Goal: Task Accomplishment & Management: Use online tool/utility

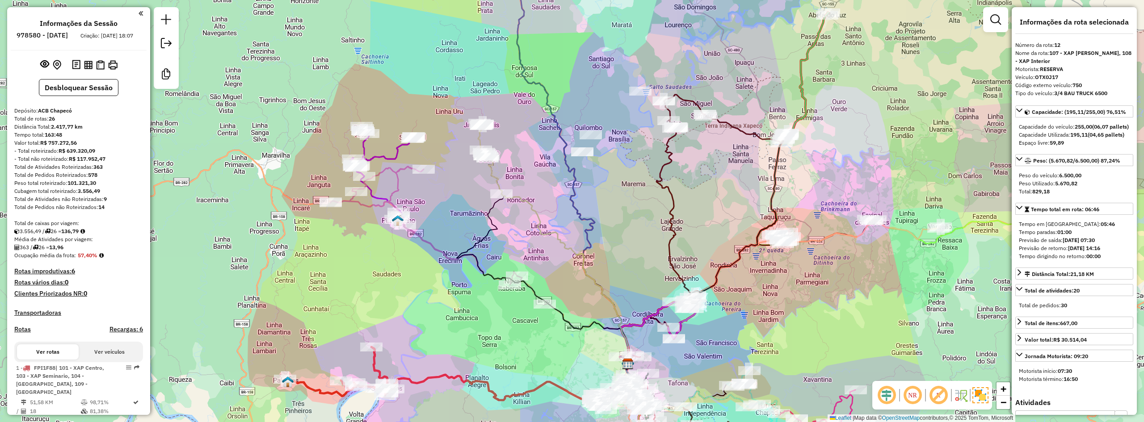
select select "*********"
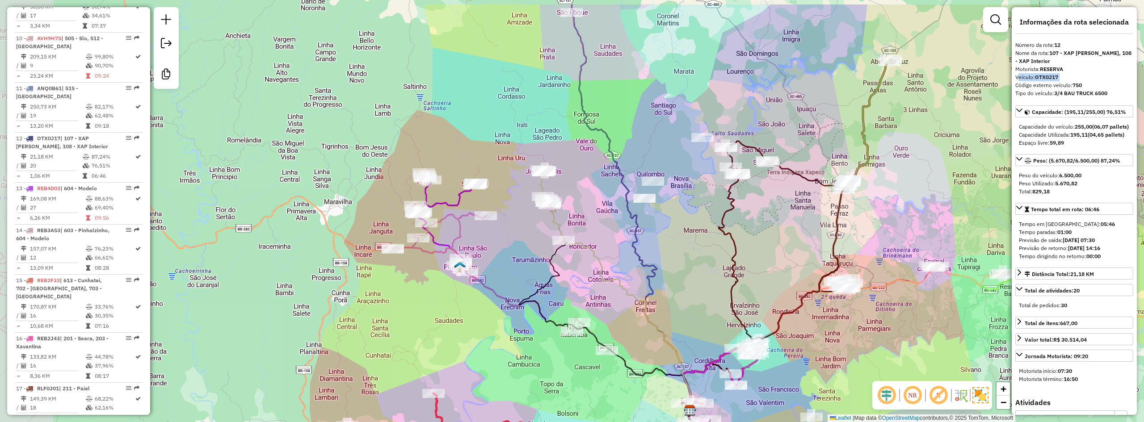
drag, startPoint x: 449, startPoint y: 201, endPoint x: 511, endPoint y: 247, distance: 77.5
click at [511, 247] on div "Janela de atendimento Grade de atendimento Capacidade Transportadoras Veículos …" at bounding box center [572, 211] width 1144 height 422
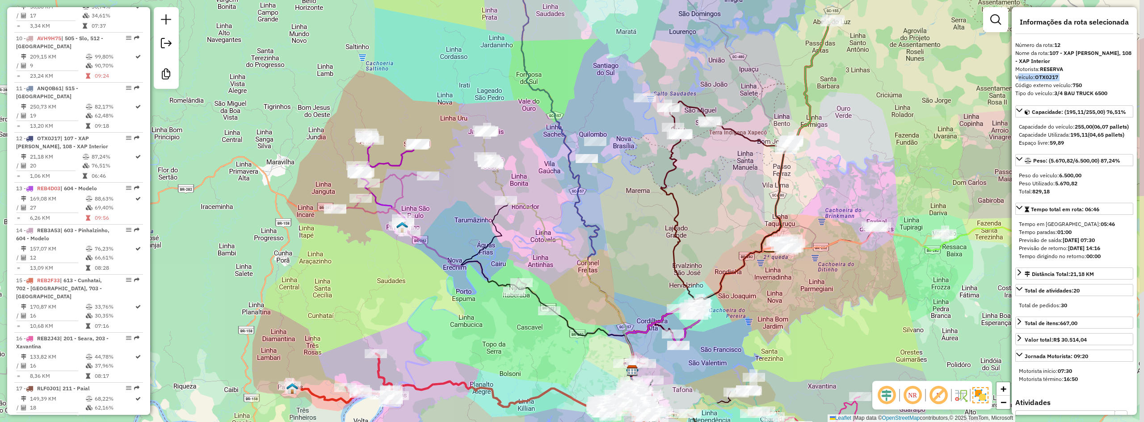
drag, startPoint x: 514, startPoint y: 261, endPoint x: 447, endPoint y: 215, distance: 81.3
click at [447, 215] on div "Janela de atendimento Grade de atendimento Capacidade Transportadoras Veículos …" at bounding box center [572, 211] width 1144 height 422
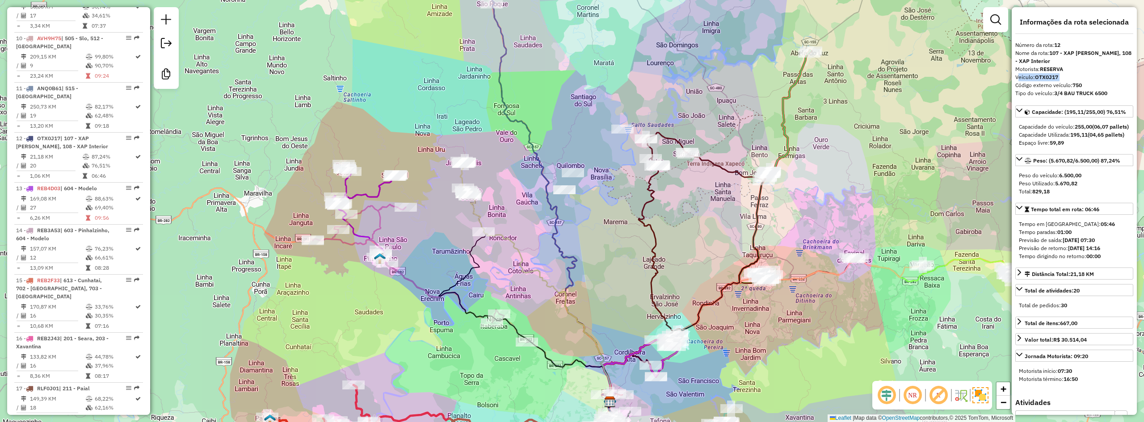
drag, startPoint x: 517, startPoint y: 233, endPoint x: 503, endPoint y: 281, distance: 49.2
click at [503, 281] on div "Janela de atendimento Grade de atendimento Capacidade Transportadoras Veículos …" at bounding box center [572, 211] width 1144 height 422
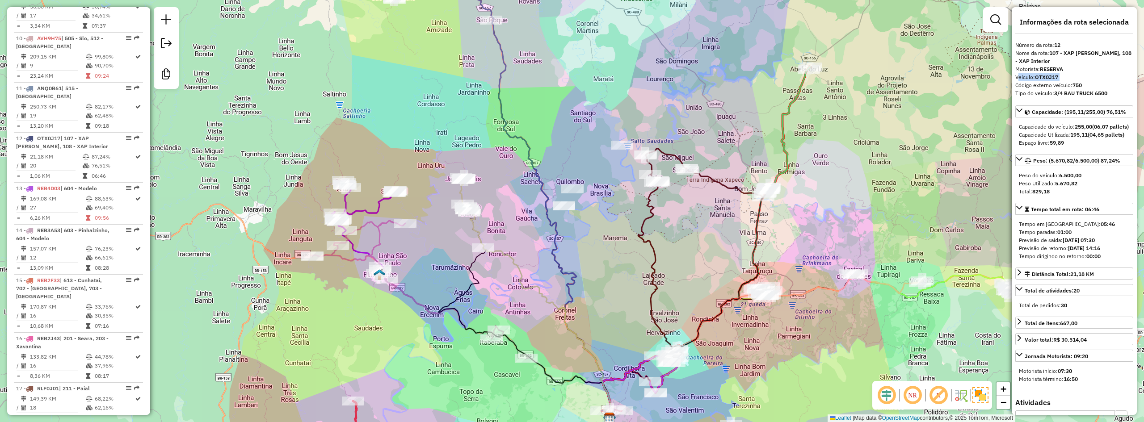
drag, startPoint x: 509, startPoint y: 214, endPoint x: 513, endPoint y: 221, distance: 7.2
click at [513, 221] on div "Janela de atendimento Grade de atendimento Capacidade Transportadoras Veículos …" at bounding box center [572, 211] width 1144 height 422
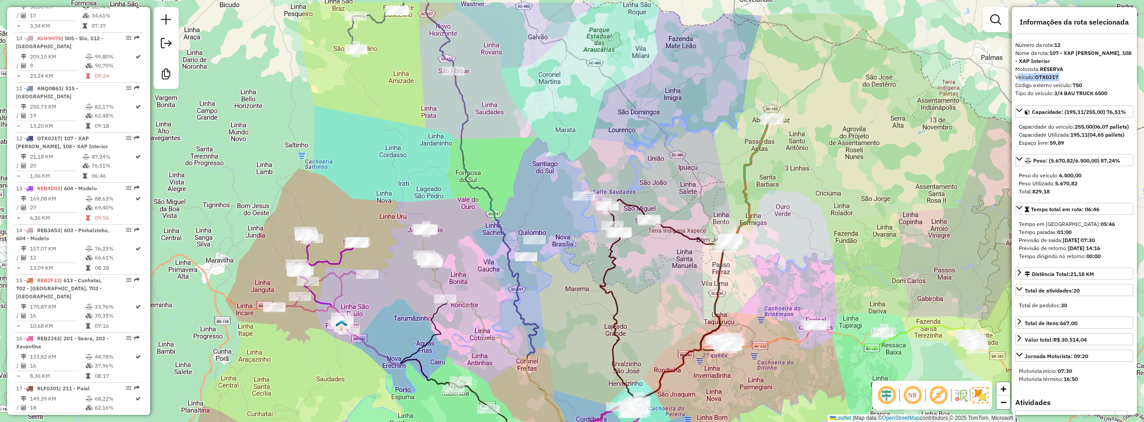
drag, startPoint x: 609, startPoint y: 260, endPoint x: 558, endPoint y: 224, distance: 62.6
click at [559, 228] on div "Janela de atendimento Grade de atendimento Capacidade Transportadoras Veículos …" at bounding box center [572, 211] width 1144 height 422
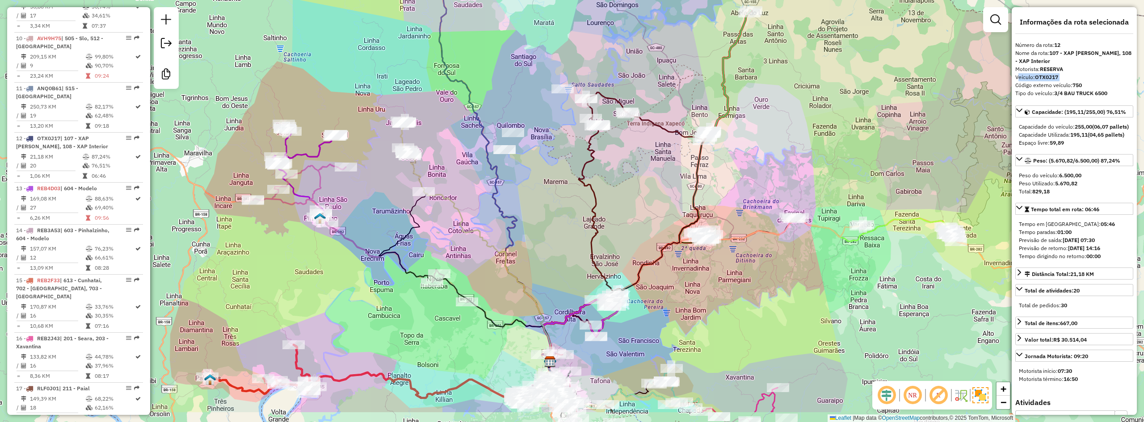
drag, startPoint x: 633, startPoint y: 236, endPoint x: 628, endPoint y: 174, distance: 62.7
click at [628, 175] on div "Janela de atendimento Grade de atendimento Capacidade Transportadoras Veículos …" at bounding box center [572, 211] width 1144 height 422
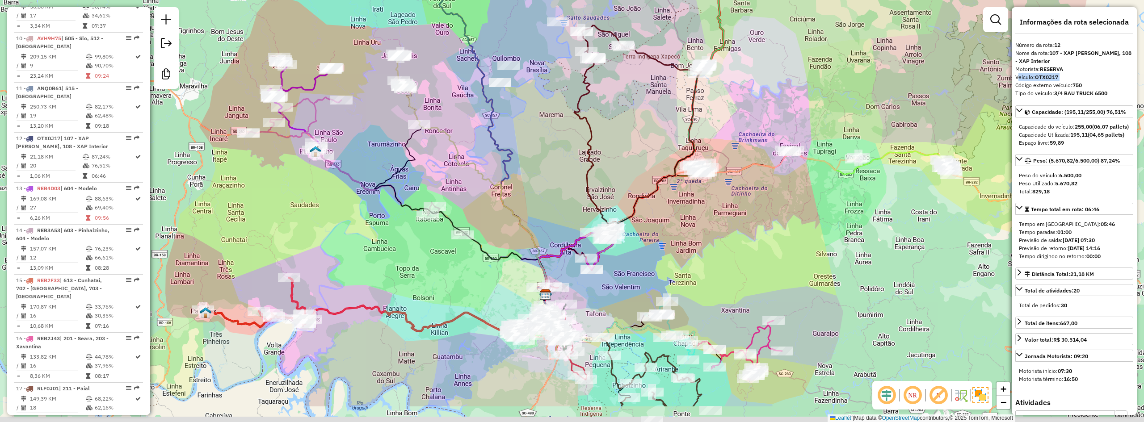
drag, startPoint x: 563, startPoint y: 245, endPoint x: 560, endPoint y: 176, distance: 68.9
click at [560, 176] on div "Janela de atendimento Grade de atendimento Capacidade Transportadoras Veículos …" at bounding box center [572, 211] width 1144 height 422
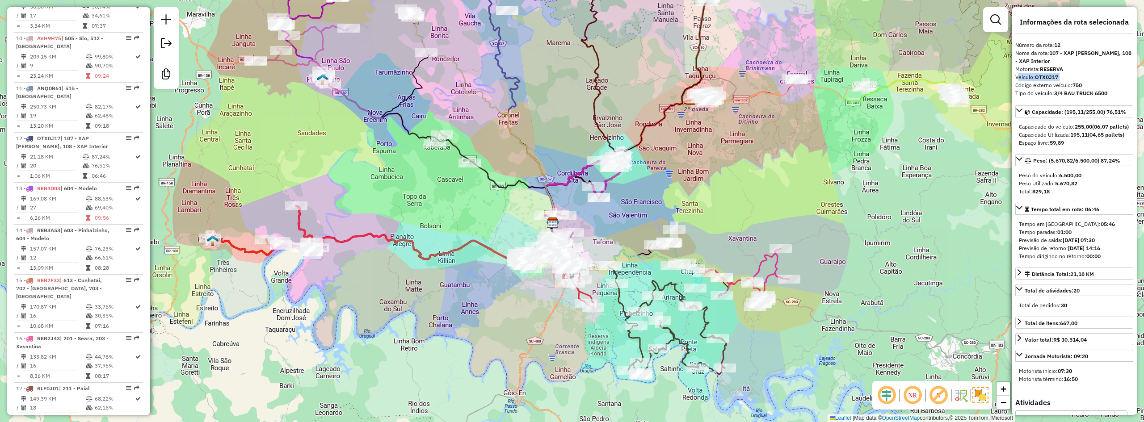
drag, startPoint x: 613, startPoint y: 297, endPoint x: 621, endPoint y: 236, distance: 61.7
click at [621, 236] on div "Janela de atendimento Grade de atendimento Capacidade Transportadoras Veículos …" at bounding box center [572, 211] width 1144 height 422
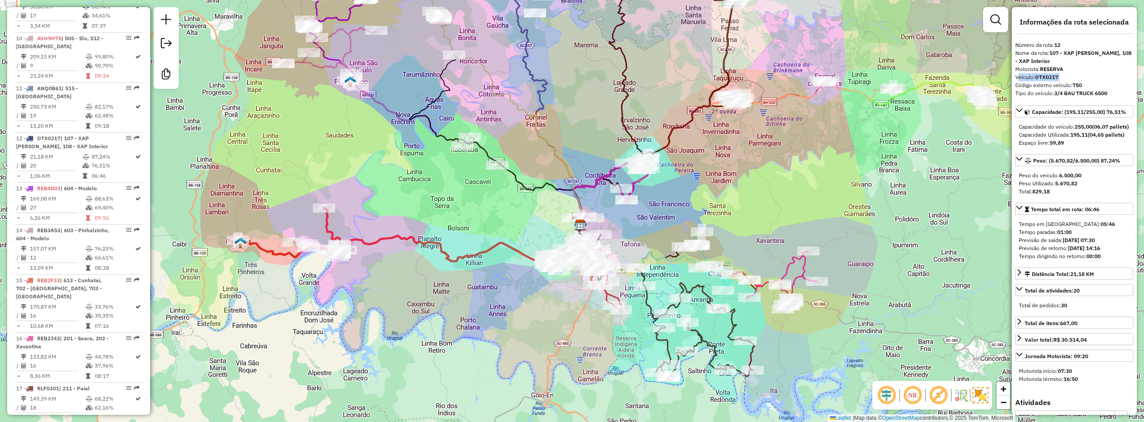
drag, startPoint x: 473, startPoint y: 266, endPoint x: 535, endPoint y: 264, distance: 61.2
click at [535, 264] on div "Janela de atendimento Grade de atendimento Capacidade Transportadoras Veículos …" at bounding box center [572, 211] width 1144 height 422
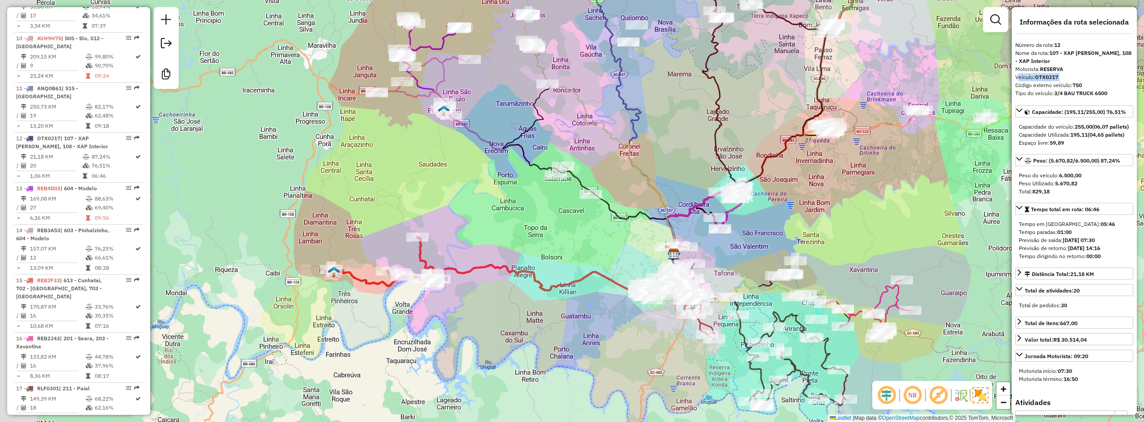
drag, startPoint x: 463, startPoint y: 203, endPoint x: 522, endPoint y: 243, distance: 71.1
click at [522, 243] on div "Janela de atendimento Grade de atendimento Capacidade Transportadoras Veículos …" at bounding box center [572, 211] width 1144 height 422
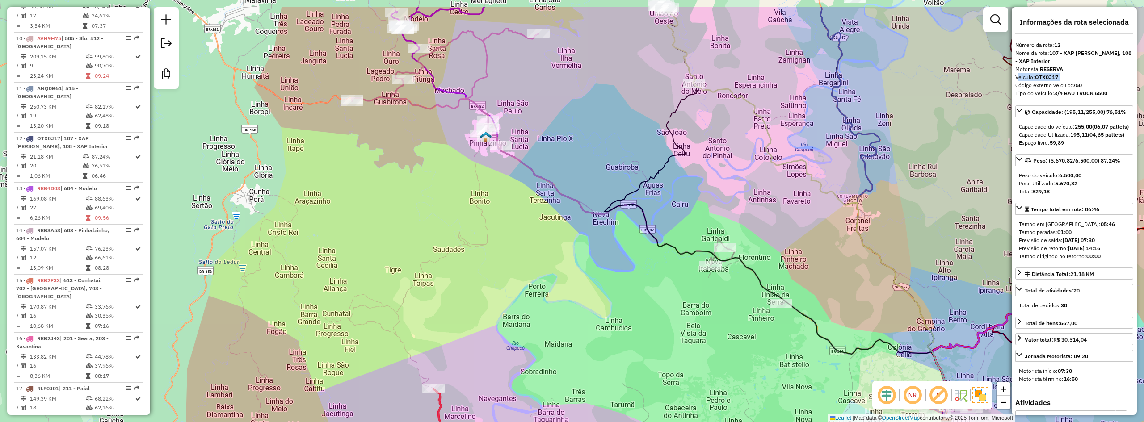
drag, startPoint x: 444, startPoint y: 158, endPoint x: 457, endPoint y: 211, distance: 54.5
click at [457, 211] on div "Janela de atendimento Grade de atendimento Capacidade Transportadoras Veículos …" at bounding box center [572, 211] width 1144 height 422
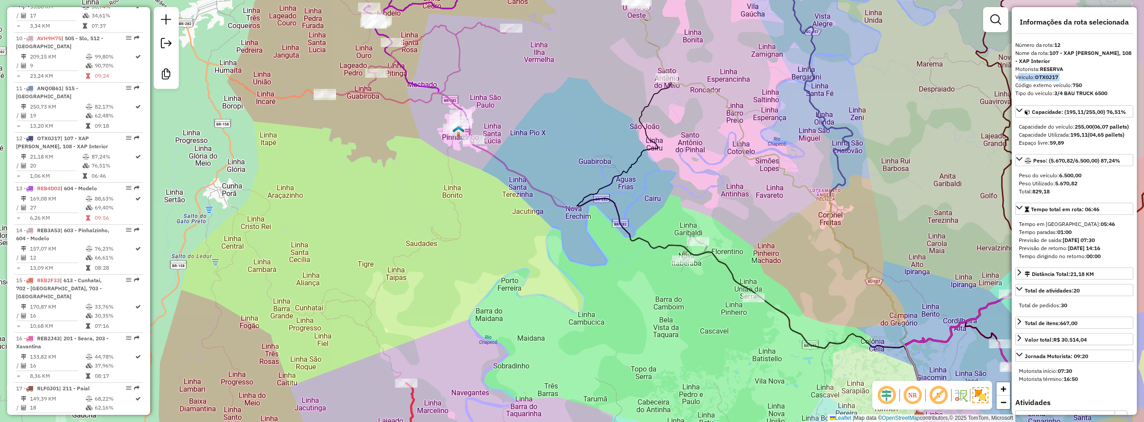
drag, startPoint x: 505, startPoint y: 248, endPoint x: 464, endPoint y: 232, distance: 43.6
click at [465, 232] on div "Janela de atendimento Grade de atendimento Capacidade Transportadoras Veículos …" at bounding box center [572, 211] width 1144 height 422
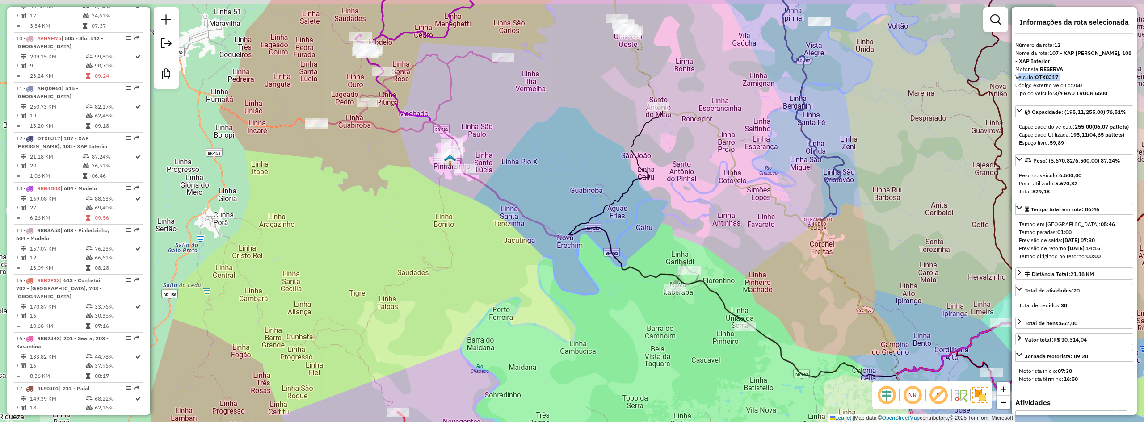
drag, startPoint x: 452, startPoint y: 182, endPoint x: 456, endPoint y: 217, distance: 35.6
click at [456, 217] on div "Janela de atendimento Grade de atendimento Capacidade Transportadoras Veículos …" at bounding box center [572, 211] width 1144 height 422
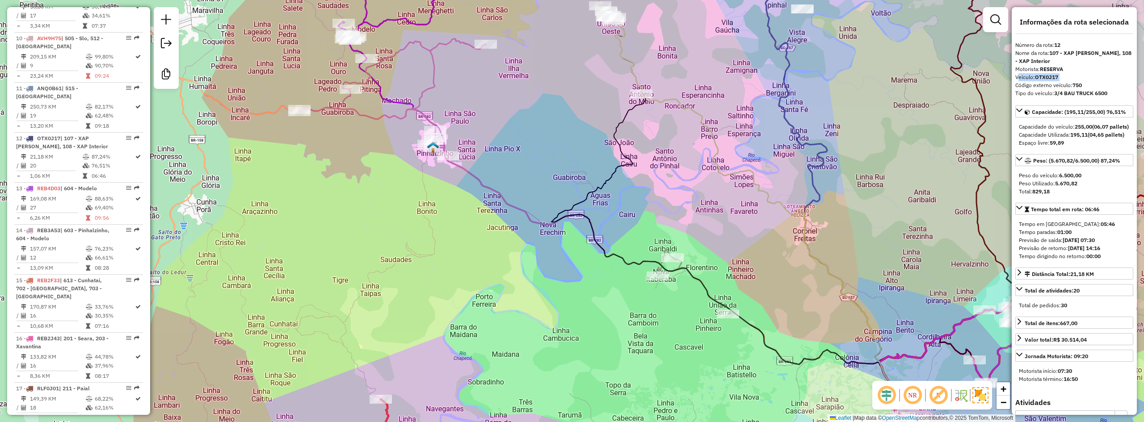
drag, startPoint x: 479, startPoint y: 226, endPoint x: 450, endPoint y: 201, distance: 37.7
click at [451, 202] on div "Janela de atendimento Grade de atendimento Capacidade Transportadoras Veículos …" at bounding box center [572, 211] width 1144 height 422
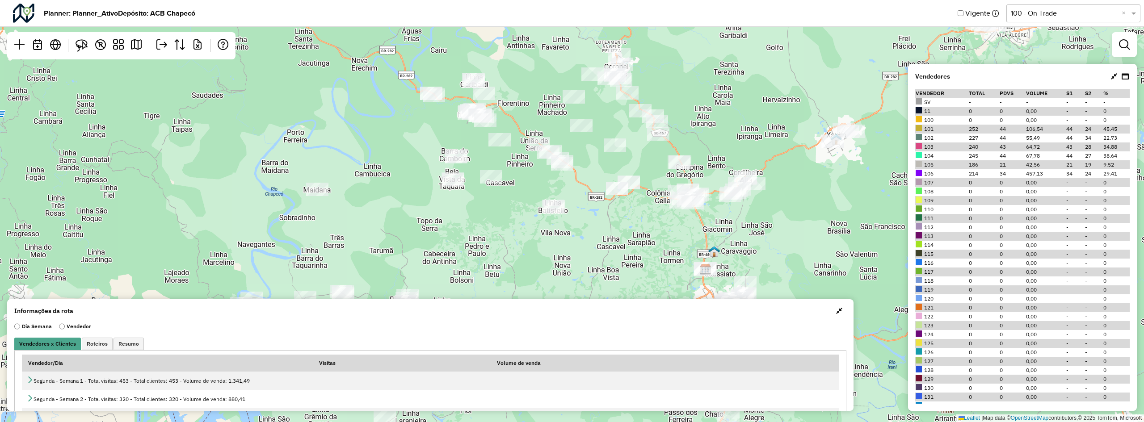
drag, startPoint x: 312, startPoint y: 192, endPoint x: 444, endPoint y: 249, distance: 143.6
click at [444, 249] on div "Leaflet | Map data © OpenStreetMap contributors,© 2025 TomTom, Microsoft" at bounding box center [572, 211] width 1144 height 422
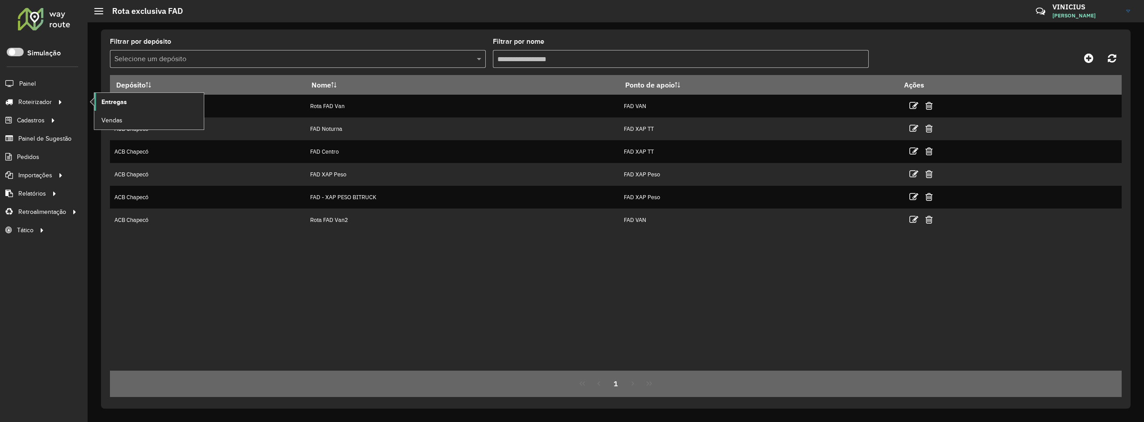
click at [125, 103] on span "Entregas" at bounding box center [113, 101] width 25 height 9
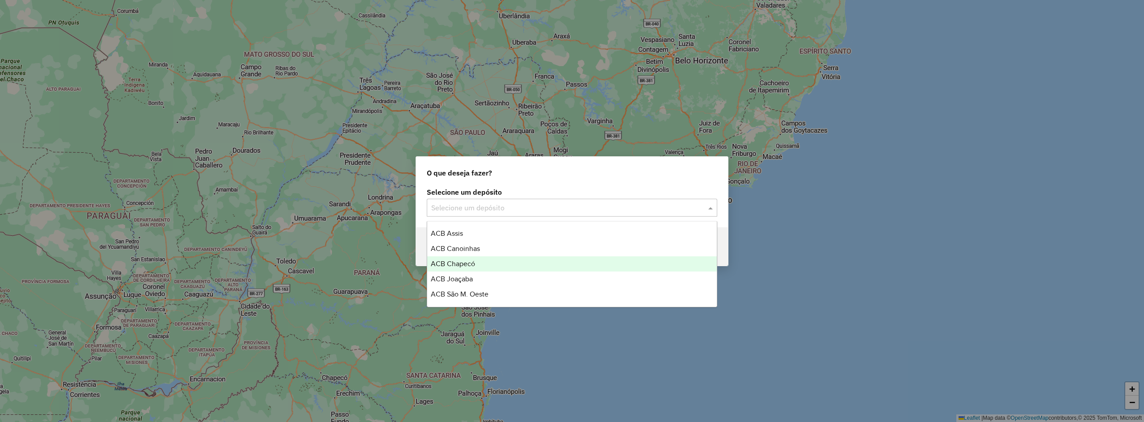
click at [480, 263] on div "ACB Chapecó" at bounding box center [571, 263] width 289 height 15
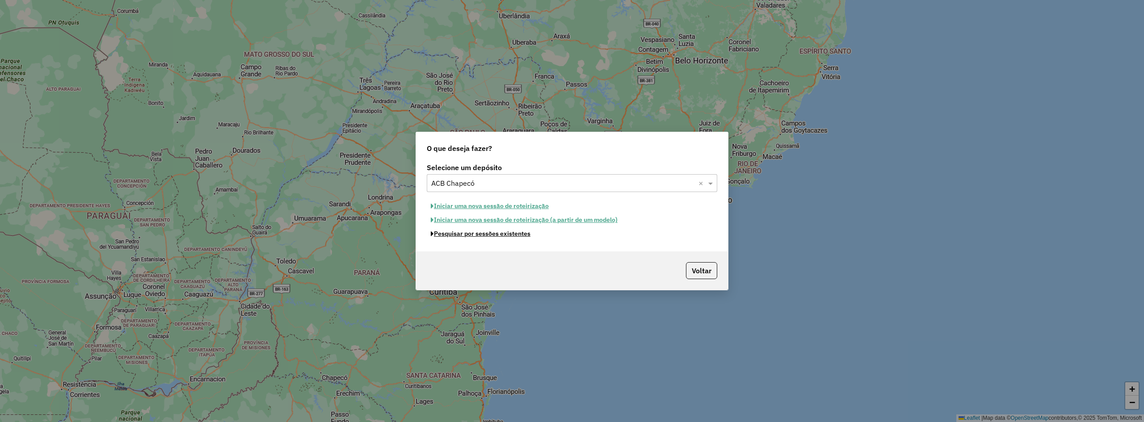
click at [494, 235] on button "Pesquisar por sessões existentes" at bounding box center [481, 234] width 108 height 14
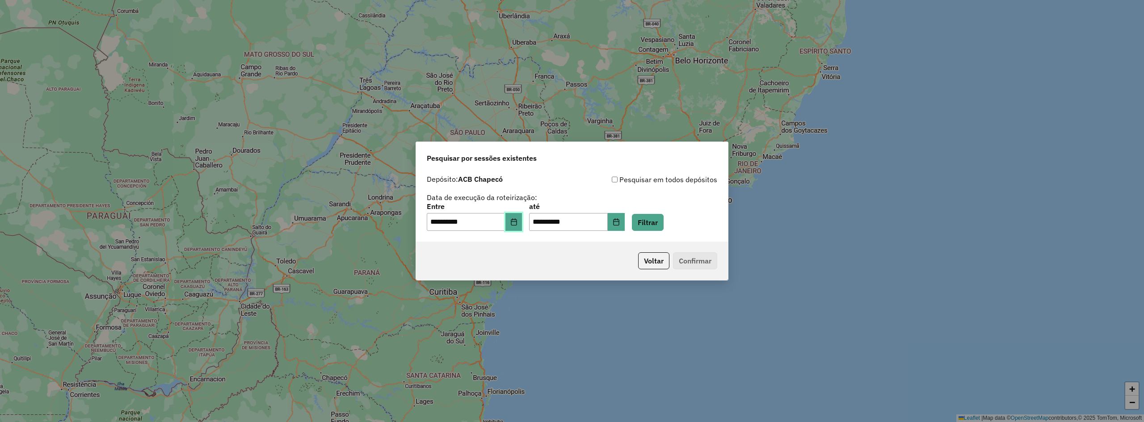
click at [515, 216] on button "Choose Date" at bounding box center [513, 222] width 17 height 18
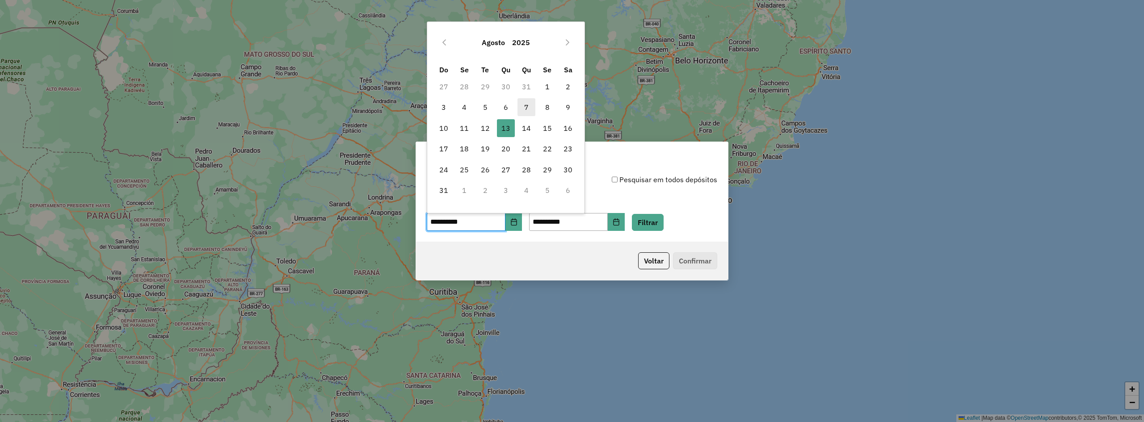
click at [525, 105] on span "7" at bounding box center [526, 107] width 18 height 18
type input "**********"
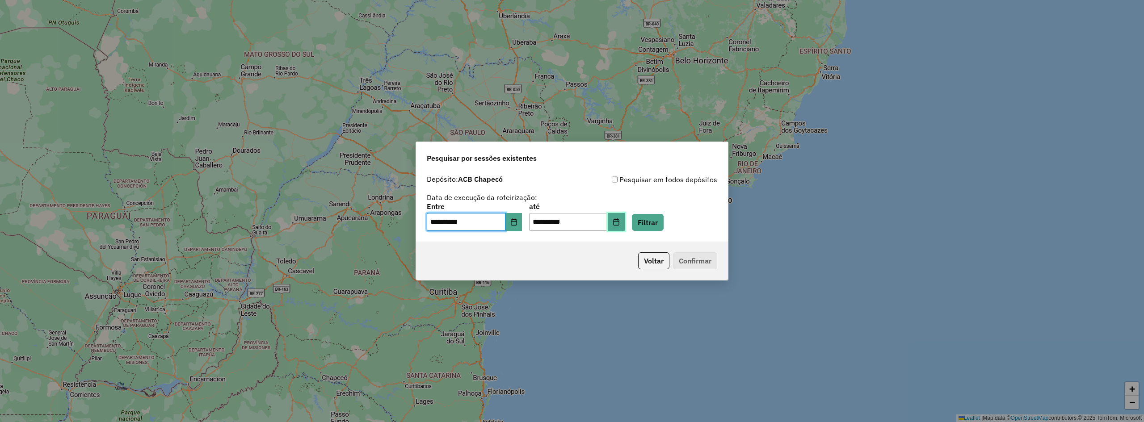
click at [624, 221] on button "Choose Date" at bounding box center [615, 222] width 17 height 18
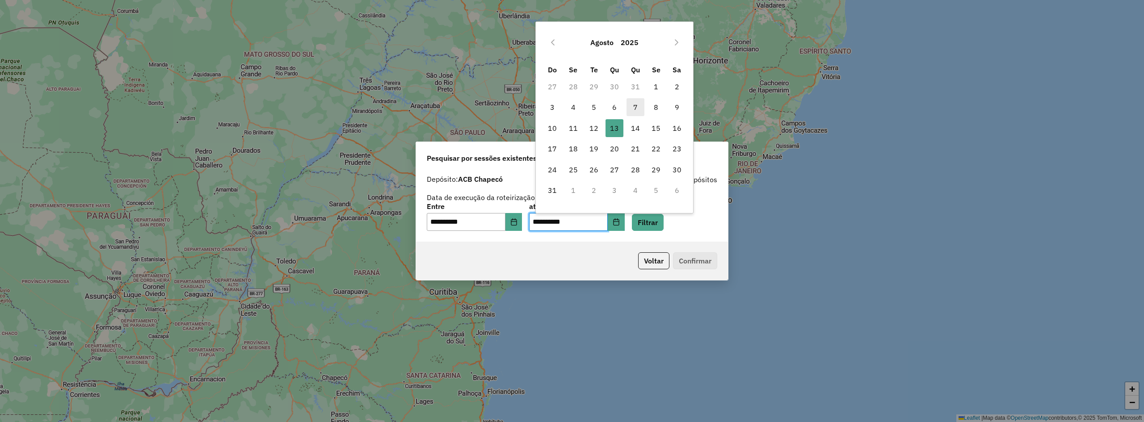
click at [631, 105] on span "7" at bounding box center [635, 107] width 18 height 18
type input "**********"
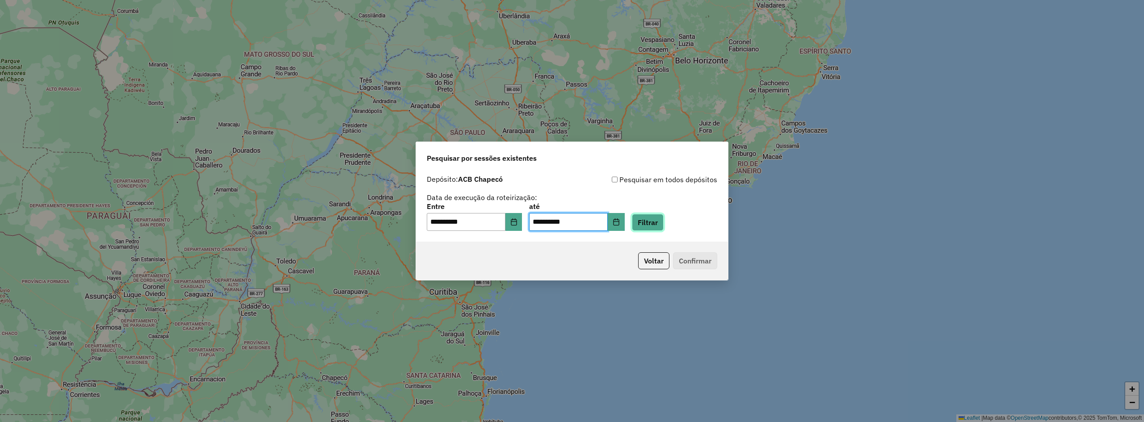
click at [663, 219] on button "Filtrar" at bounding box center [648, 222] width 32 height 17
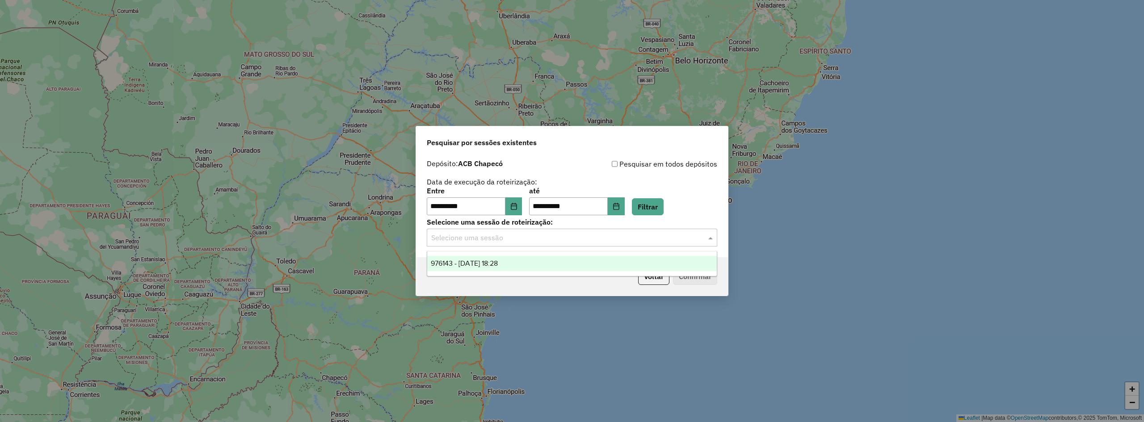
click at [543, 239] on input "text" at bounding box center [563, 238] width 264 height 11
click at [530, 266] on div "976143 - 07/08/2025 18:28" at bounding box center [571, 263] width 289 height 15
click at [689, 276] on button "Confirmar" at bounding box center [695, 276] width 44 height 17
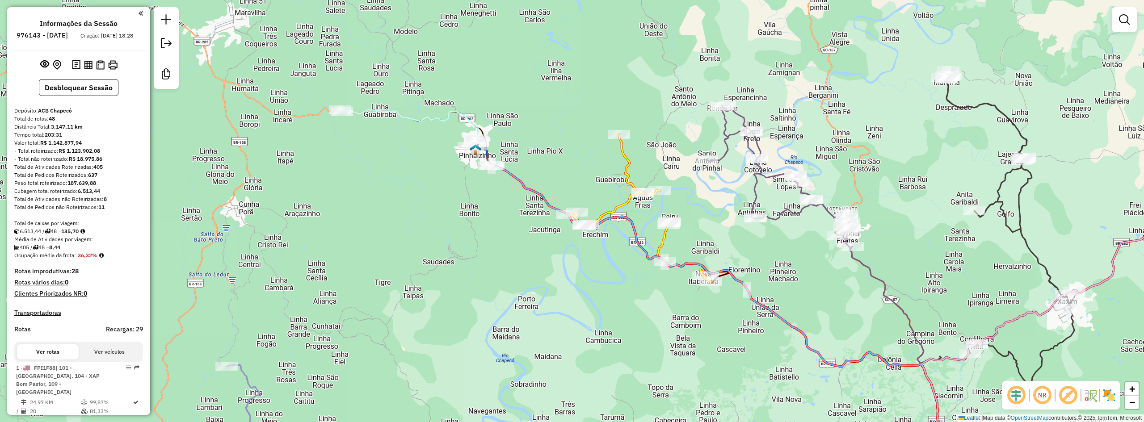
drag, startPoint x: 473, startPoint y: 144, endPoint x: 480, endPoint y: 205, distance: 62.0
click at [480, 205] on div "Janela de atendimento Grade de atendimento Capacidade Transportadoras Veículos …" at bounding box center [572, 211] width 1144 height 422
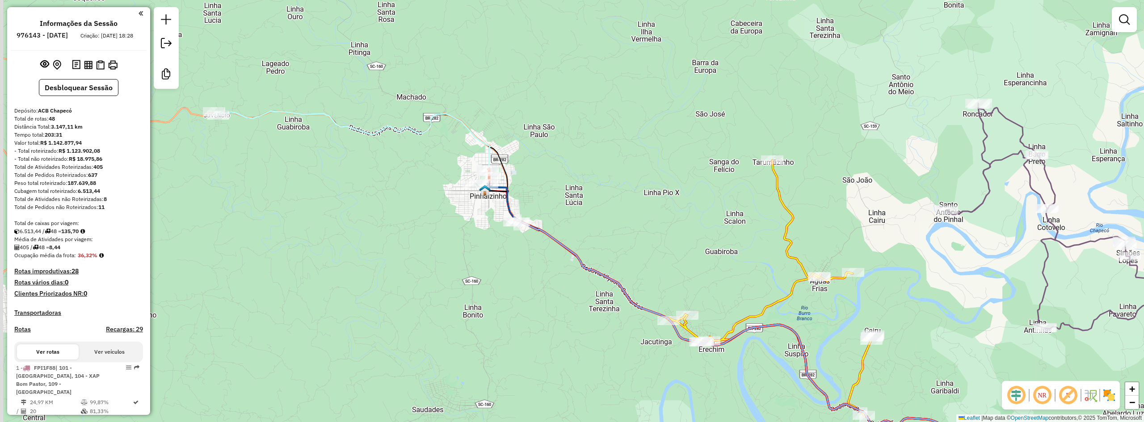
drag, startPoint x: 390, startPoint y: 127, endPoint x: 459, endPoint y: 141, distance: 70.1
click at [465, 142] on div "Janela de atendimento Grade de atendimento Capacidade Transportadoras Veículos …" at bounding box center [572, 211] width 1144 height 422
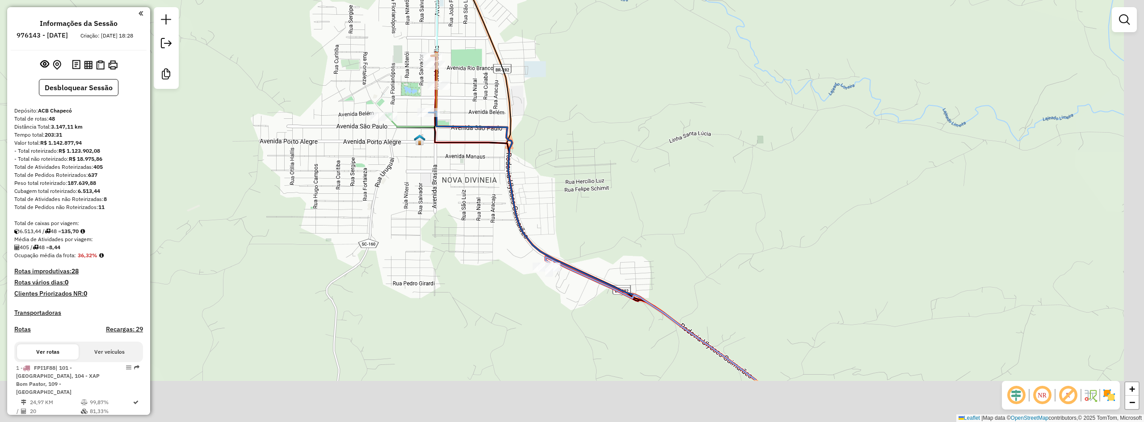
drag, startPoint x: 490, startPoint y: 258, endPoint x: 456, endPoint y: 176, distance: 89.1
click at [452, 172] on div "Janela de atendimento Grade de atendimento Capacidade Transportadoras Veículos …" at bounding box center [572, 211] width 1144 height 422
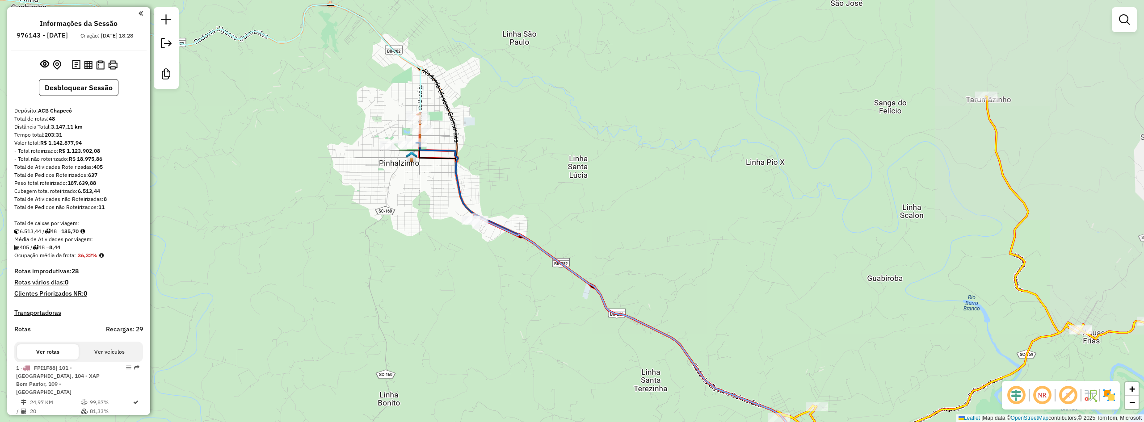
drag, startPoint x: 448, startPoint y: 246, endPoint x: 441, endPoint y: 217, distance: 29.6
click at [441, 217] on div "Janela de atendimento Grade de atendimento Capacidade Transportadoras Veículos …" at bounding box center [572, 211] width 1144 height 422
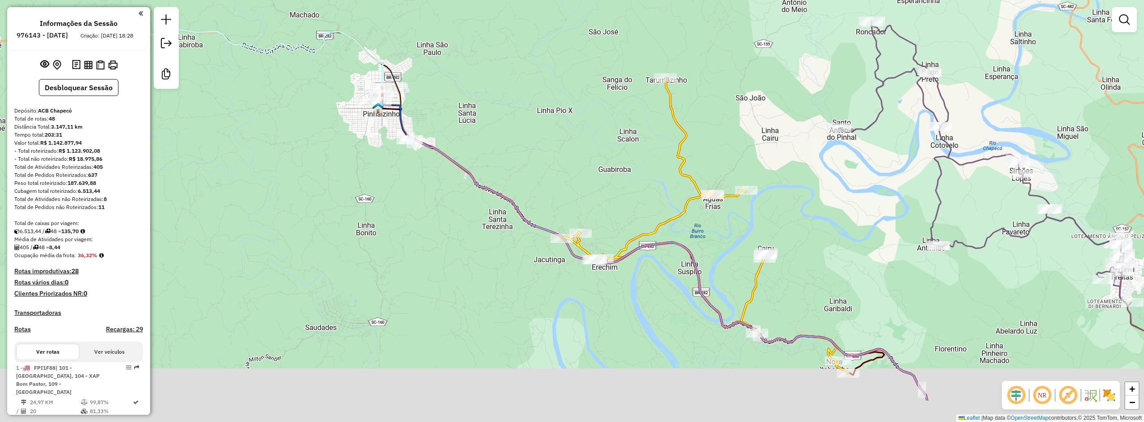
drag, startPoint x: 490, startPoint y: 285, endPoint x: 431, endPoint y: 195, distance: 107.9
click at [436, 206] on div "Janela de atendimento Grade de atendimento Capacidade Transportadoras Veículos …" at bounding box center [572, 211] width 1144 height 422
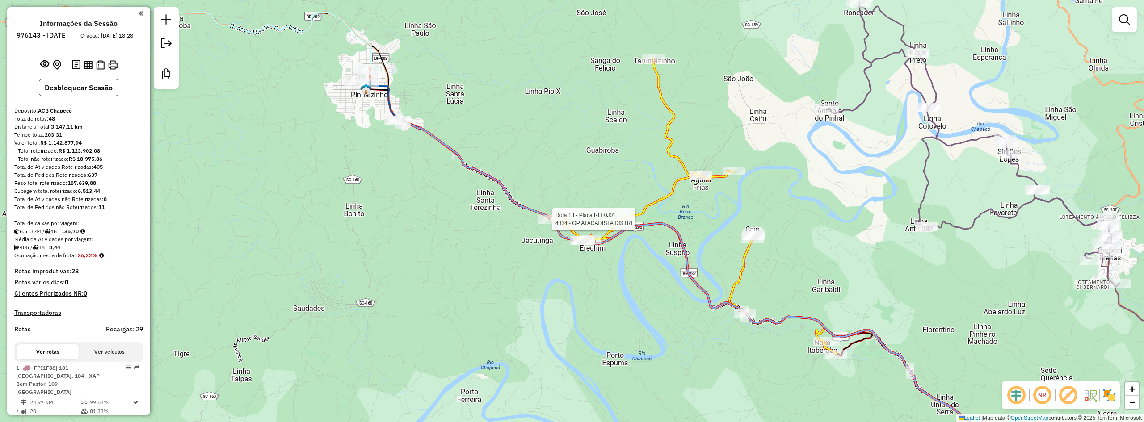
select select "**********"
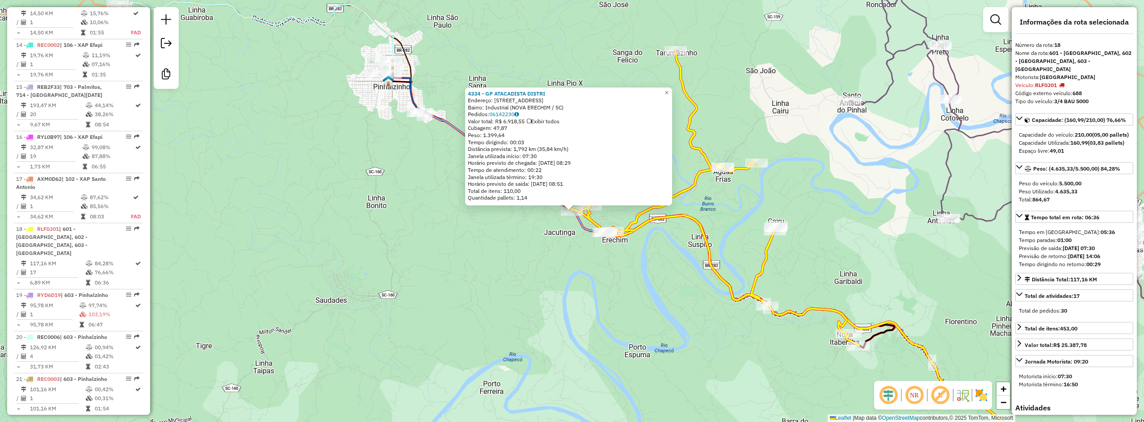
scroll to position [1230, 0]
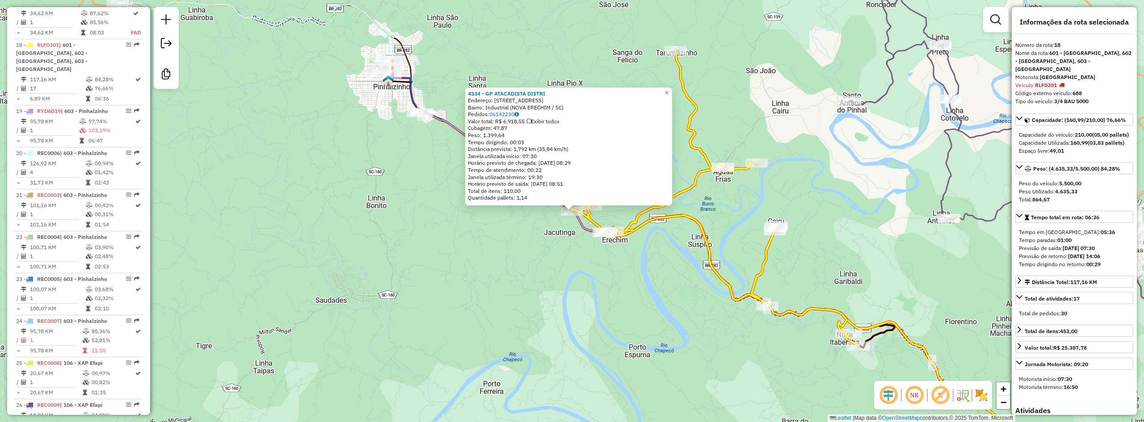
click at [543, 285] on div "4334 - GP ATACADISTA DISTRI Endereço: RUA ORFEU TAPIA 126 Bairro: Industrial (N…" at bounding box center [572, 211] width 1144 height 422
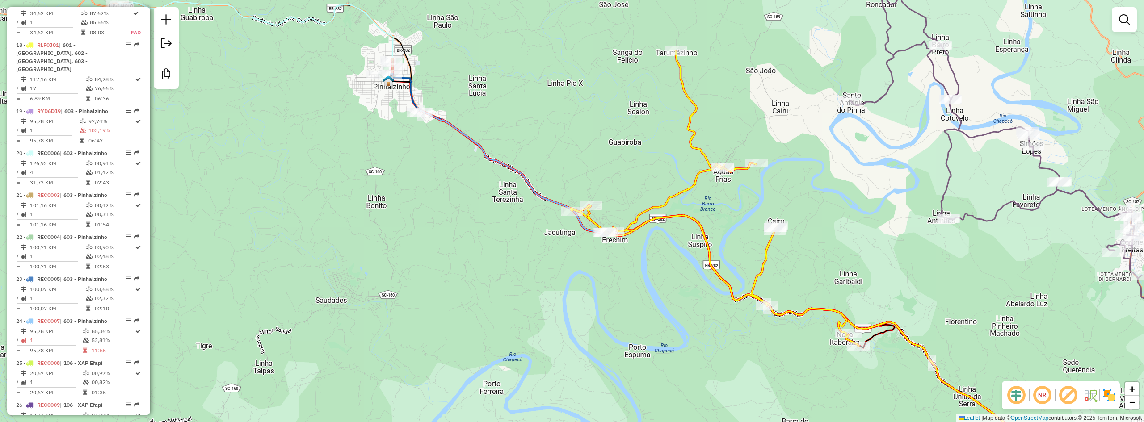
drag, startPoint x: 577, startPoint y: 296, endPoint x: 515, endPoint y: 205, distance: 110.5
click at [519, 210] on div "Janela de atendimento Grade de atendimento Capacidade Transportadoras Veículos …" at bounding box center [572, 211] width 1144 height 422
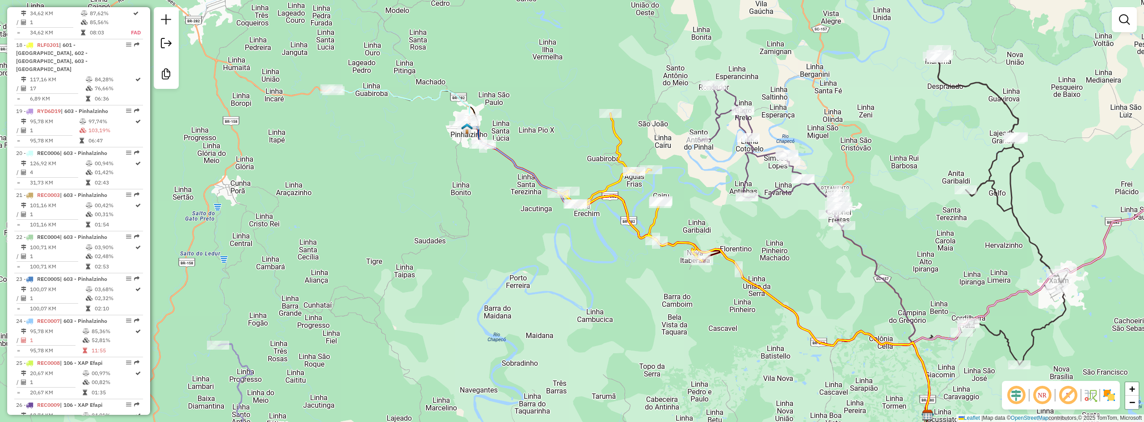
drag, startPoint x: 567, startPoint y: 238, endPoint x: 620, endPoint y: 272, distance: 63.1
click at [619, 272] on div "Janela de atendimento Grade de atendimento Capacidade Transportadoras Veículos …" at bounding box center [572, 211] width 1144 height 422
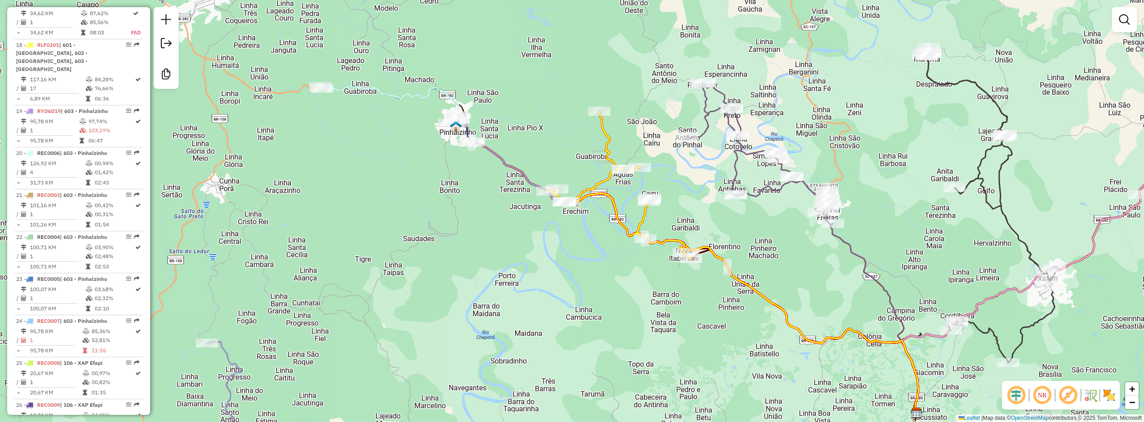
drag, startPoint x: 628, startPoint y: 285, endPoint x: 602, endPoint y: 273, distance: 28.6
click at [603, 275] on div "Janela de atendimento Grade de atendimento Capacidade Transportadoras Veículos …" at bounding box center [572, 211] width 1144 height 422
